Goal: Task Accomplishment & Management: Manage account settings

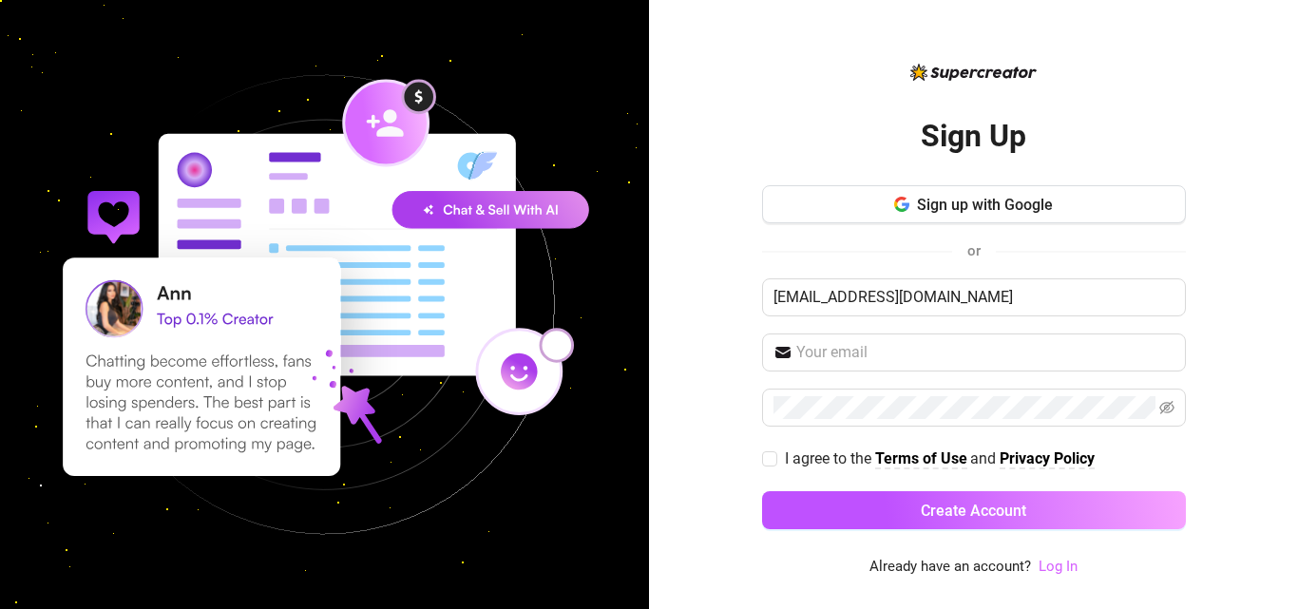
type input "Baizjoann@gmail.com"
click at [1063, 566] on link "Log In" at bounding box center [1057, 566] width 39 height 17
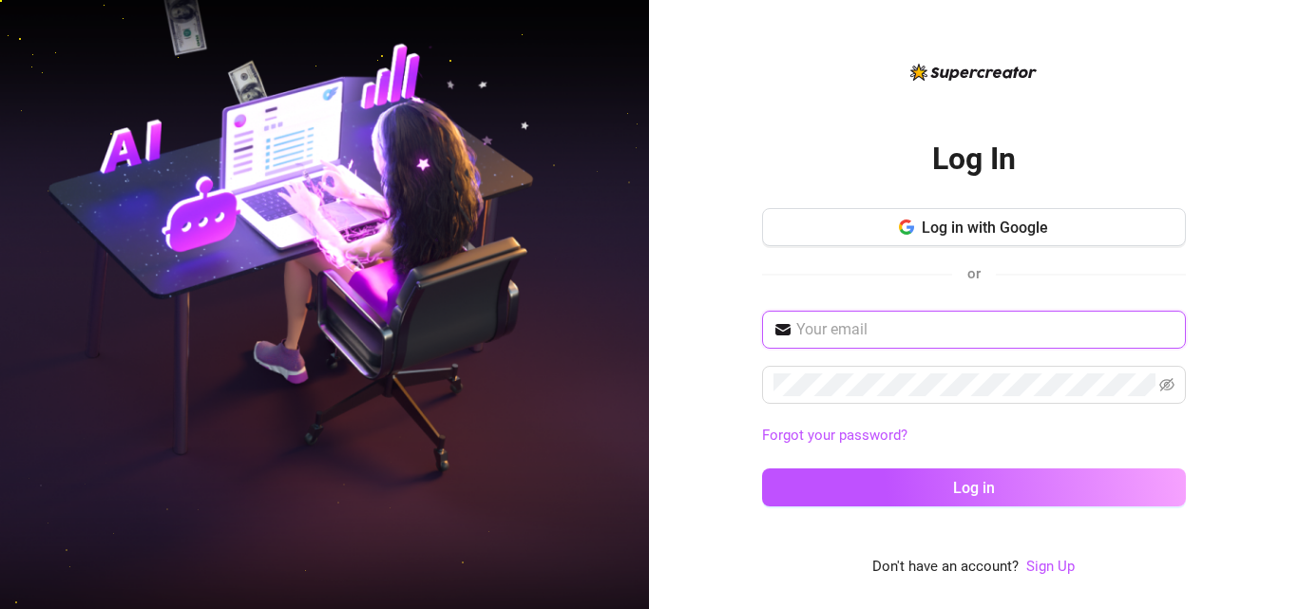
click at [937, 334] on input "text" at bounding box center [985, 329] width 378 height 23
paste input "Baizjoann@gmail.com"
type input "Baizjoann@gmail.com"
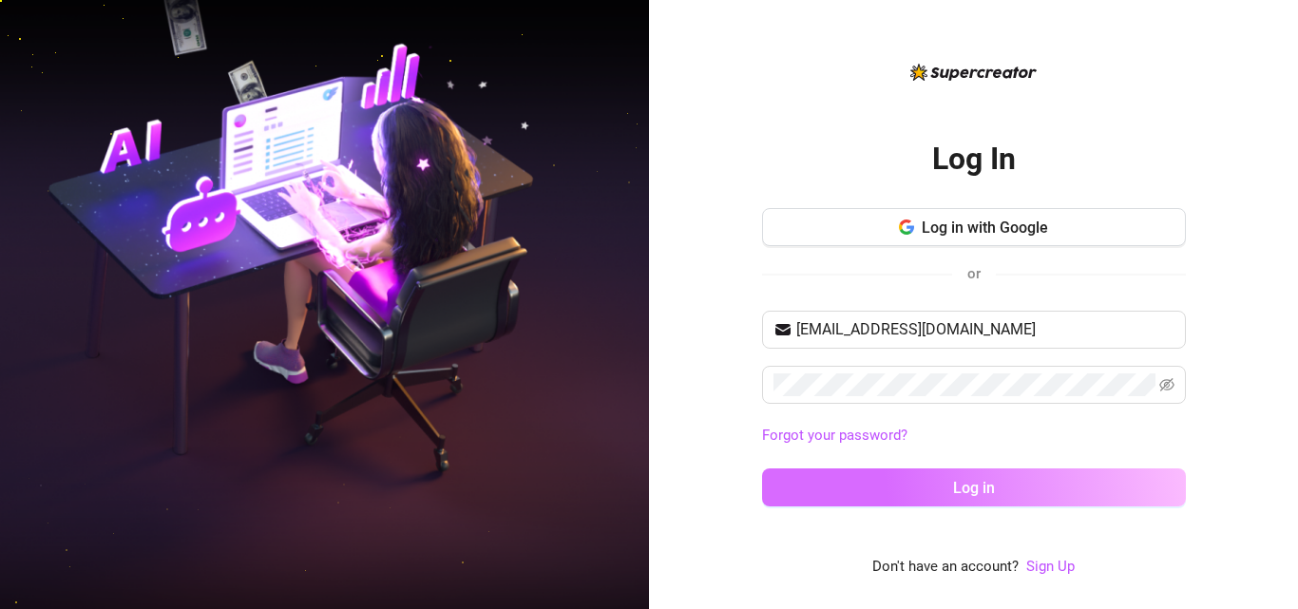
click at [932, 502] on button "Log in" at bounding box center [974, 487] width 424 height 38
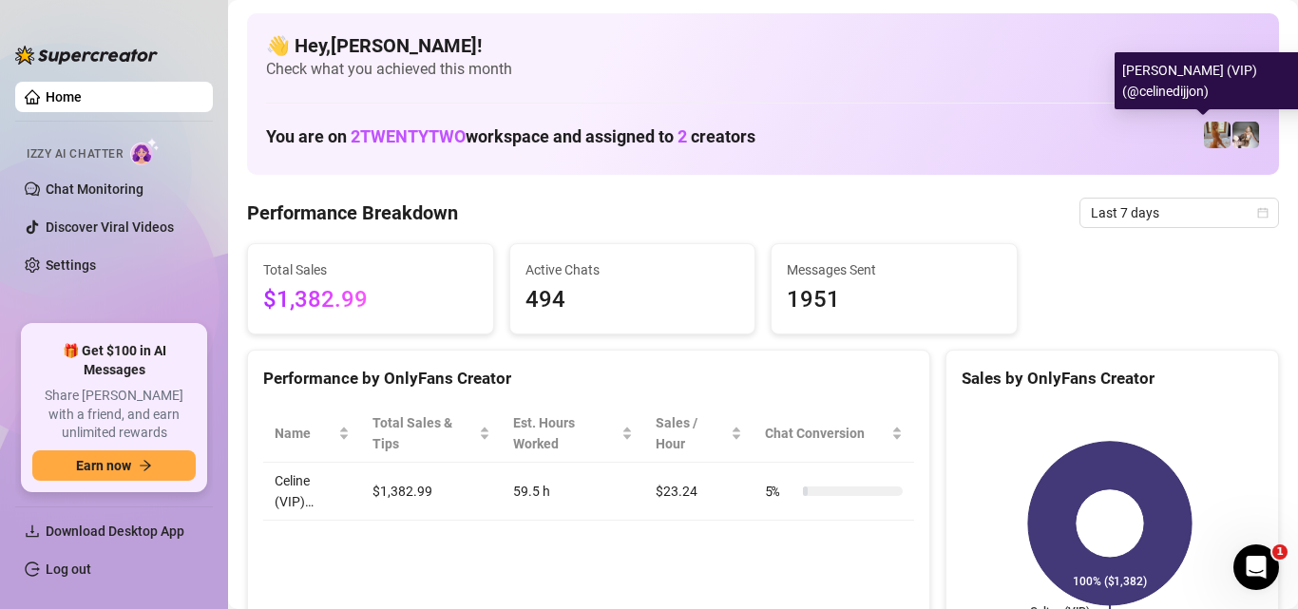
click at [1204, 139] on img at bounding box center [1217, 135] width 27 height 27
click at [1204, 129] on img at bounding box center [1217, 135] width 27 height 27
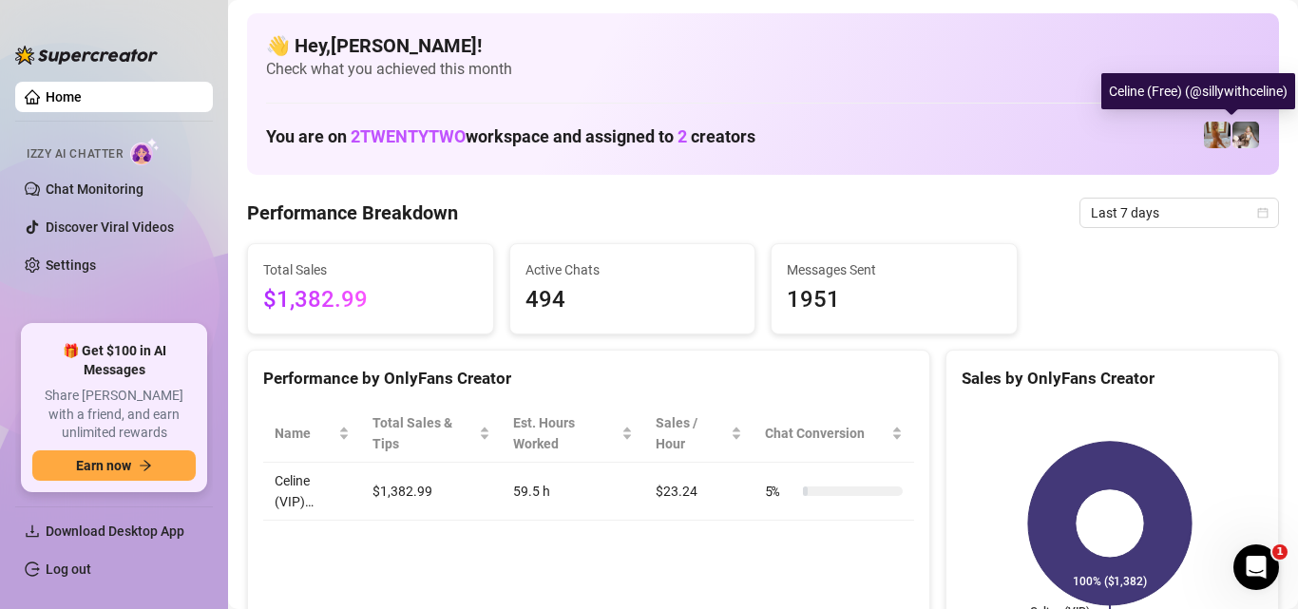
click at [1237, 136] on img at bounding box center [1245, 135] width 27 height 27
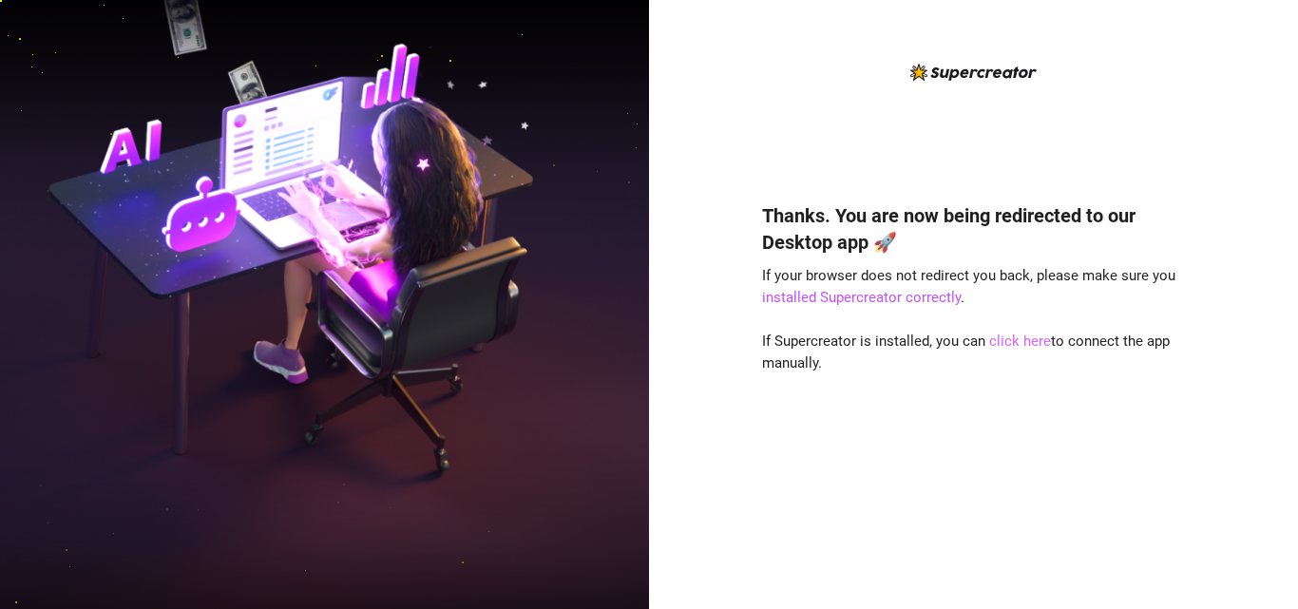
click at [1024, 338] on link "click here" at bounding box center [1020, 341] width 62 height 17
